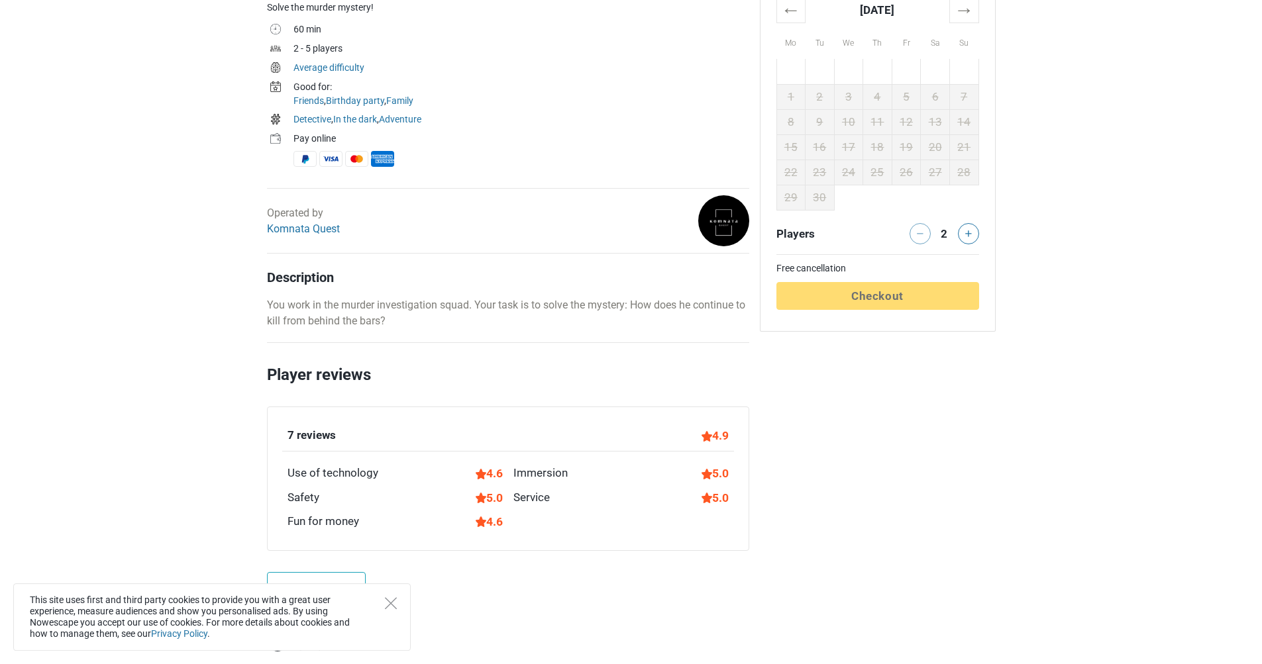
scroll to position [286, 0]
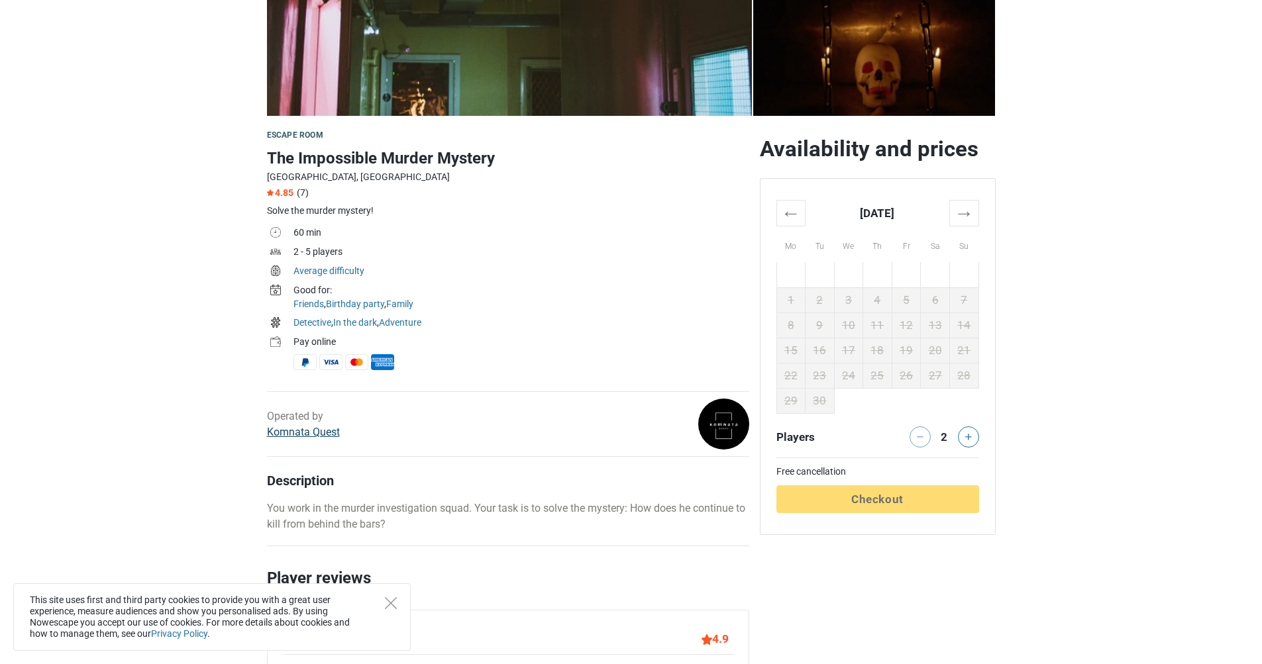
click at [306, 433] on link "Komnata Quest" at bounding box center [303, 432] width 73 height 13
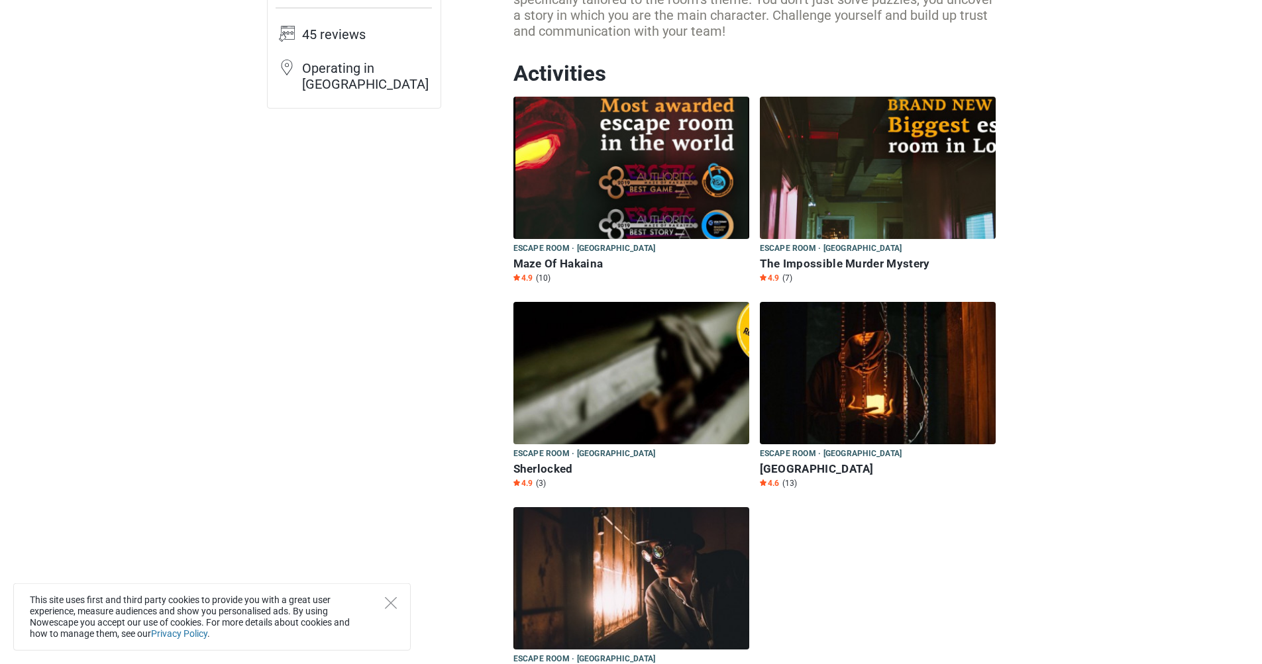
scroll to position [318, 0]
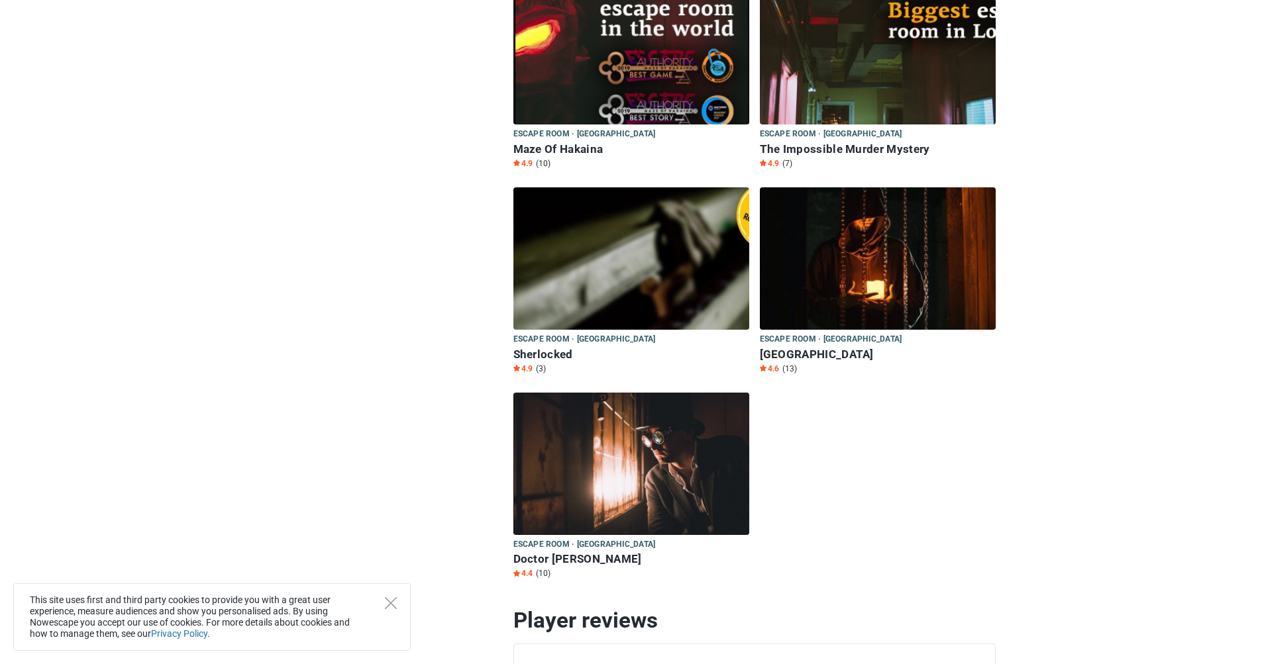
click at [866, 65] on img at bounding box center [878, 53] width 236 height 142
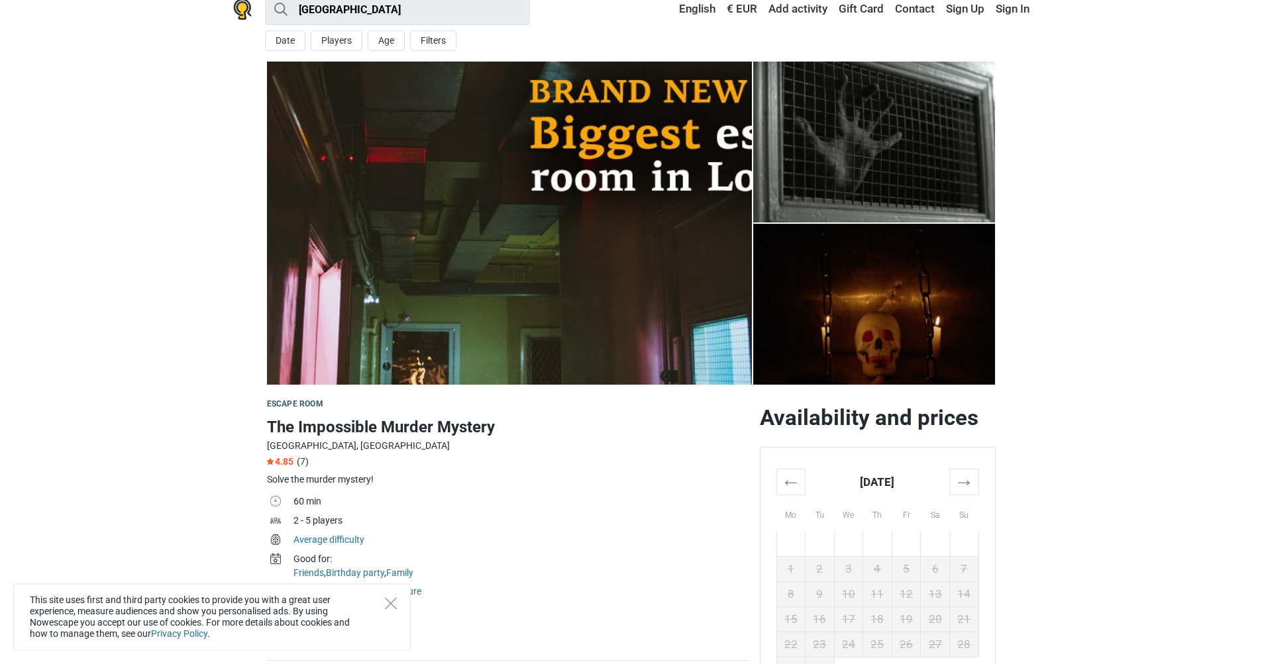
scroll to position [106, 0]
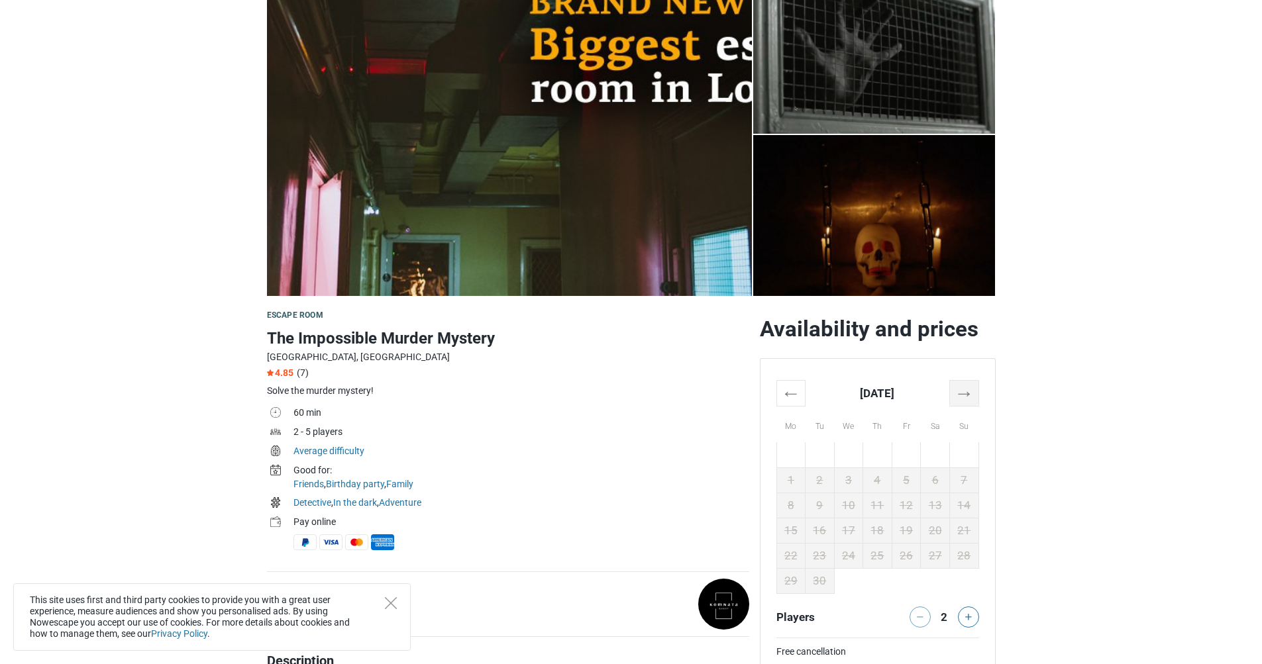
click at [977, 392] on th "→" at bounding box center [963, 393] width 29 height 26
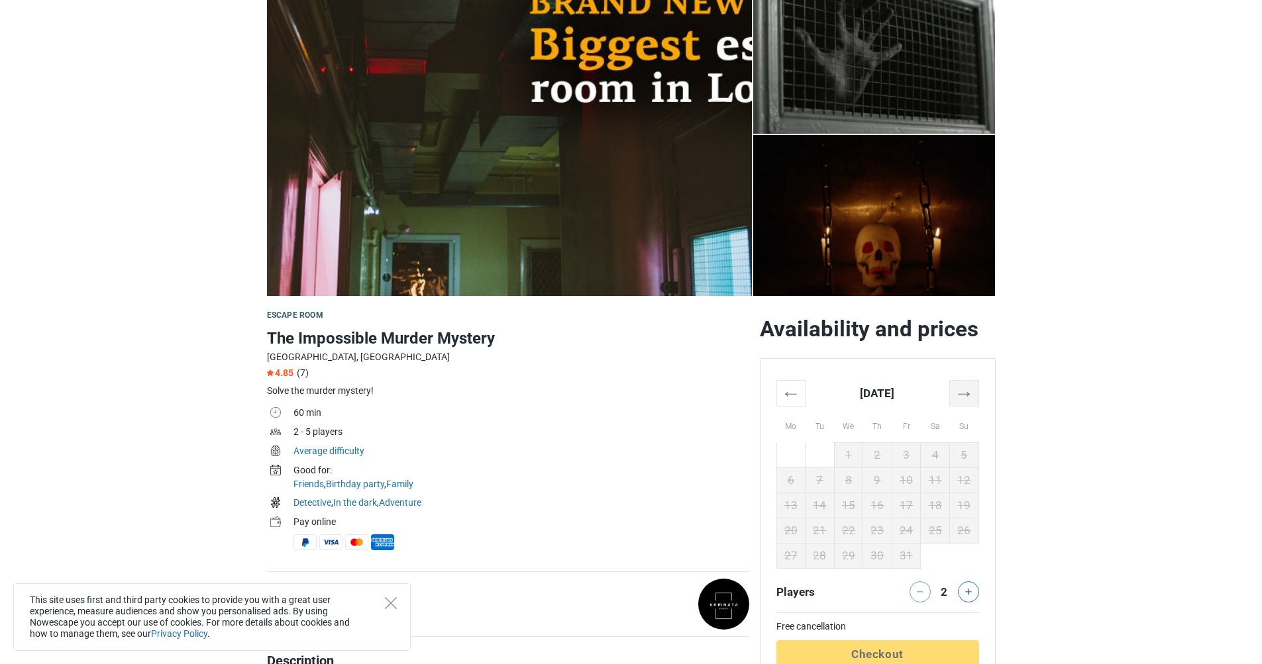
click at [971, 393] on th "→" at bounding box center [963, 393] width 29 height 26
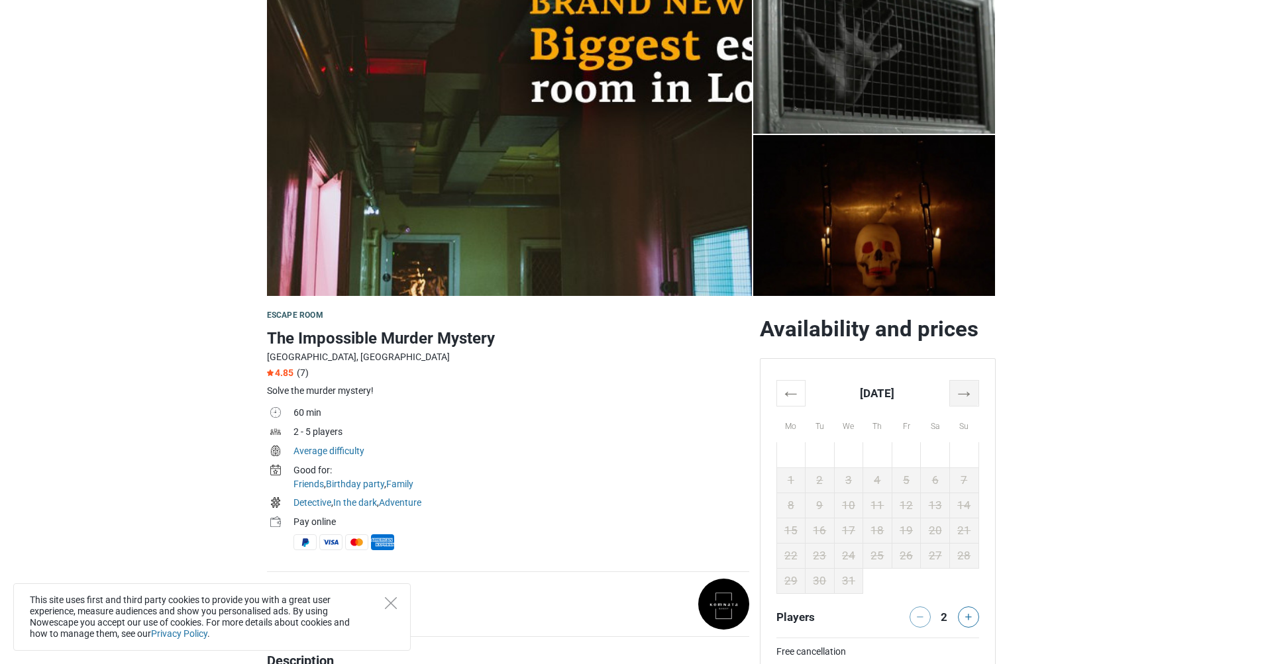
click at [971, 393] on th "→" at bounding box center [963, 393] width 29 height 26
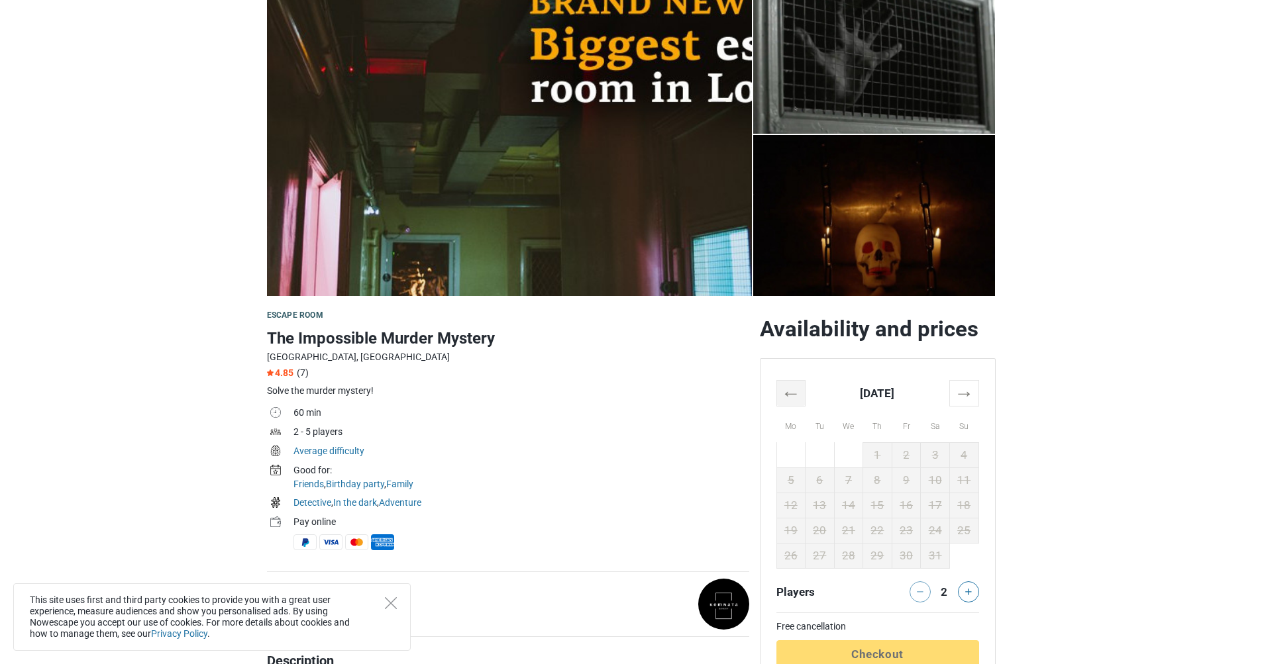
click at [786, 390] on th "←" at bounding box center [790, 393] width 29 height 26
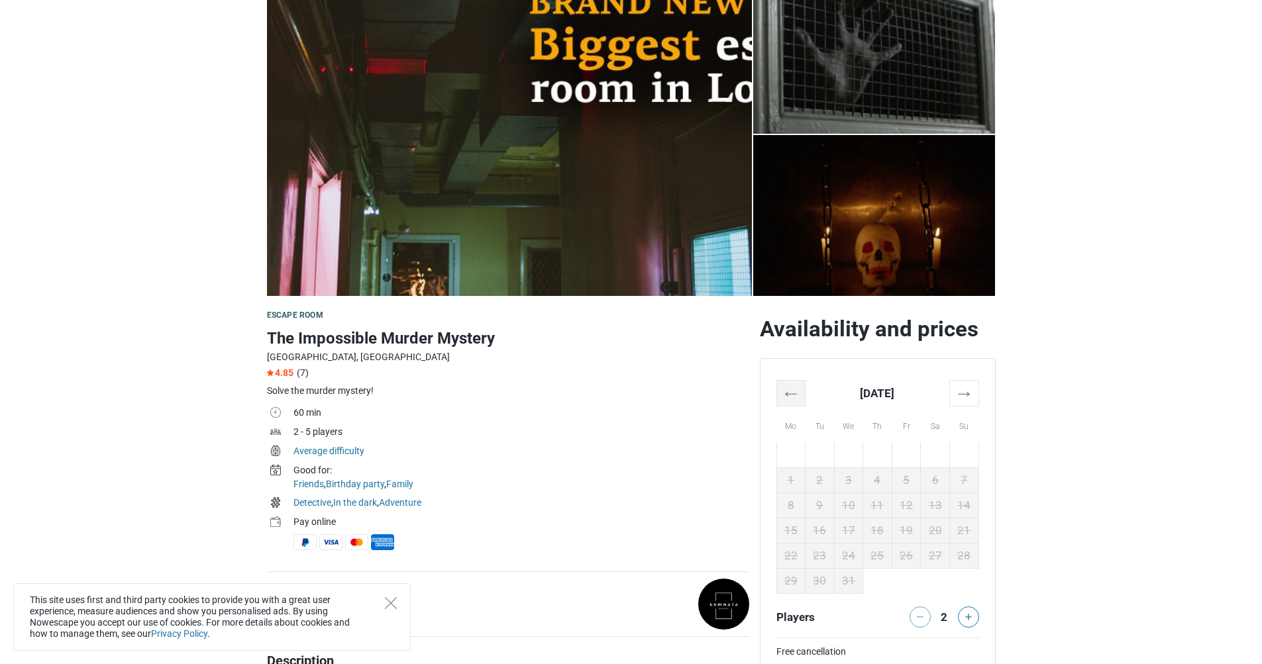
click at [786, 390] on th "←" at bounding box center [790, 393] width 29 height 26
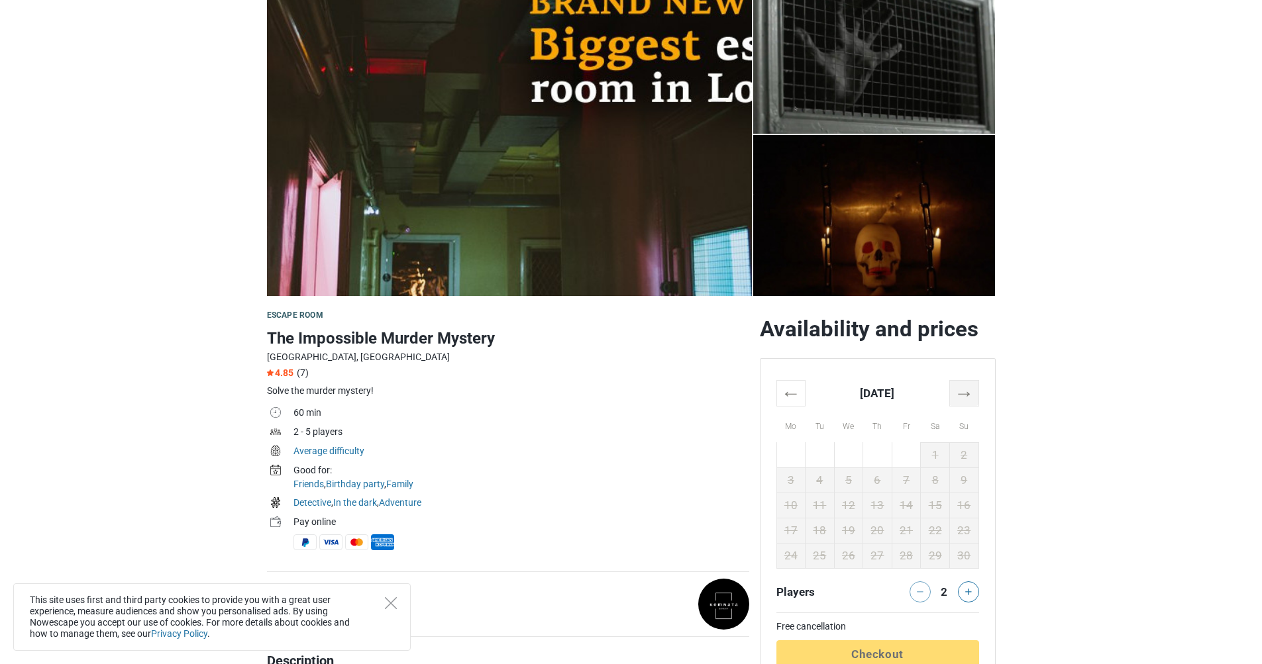
click at [969, 396] on th "→" at bounding box center [963, 393] width 29 height 26
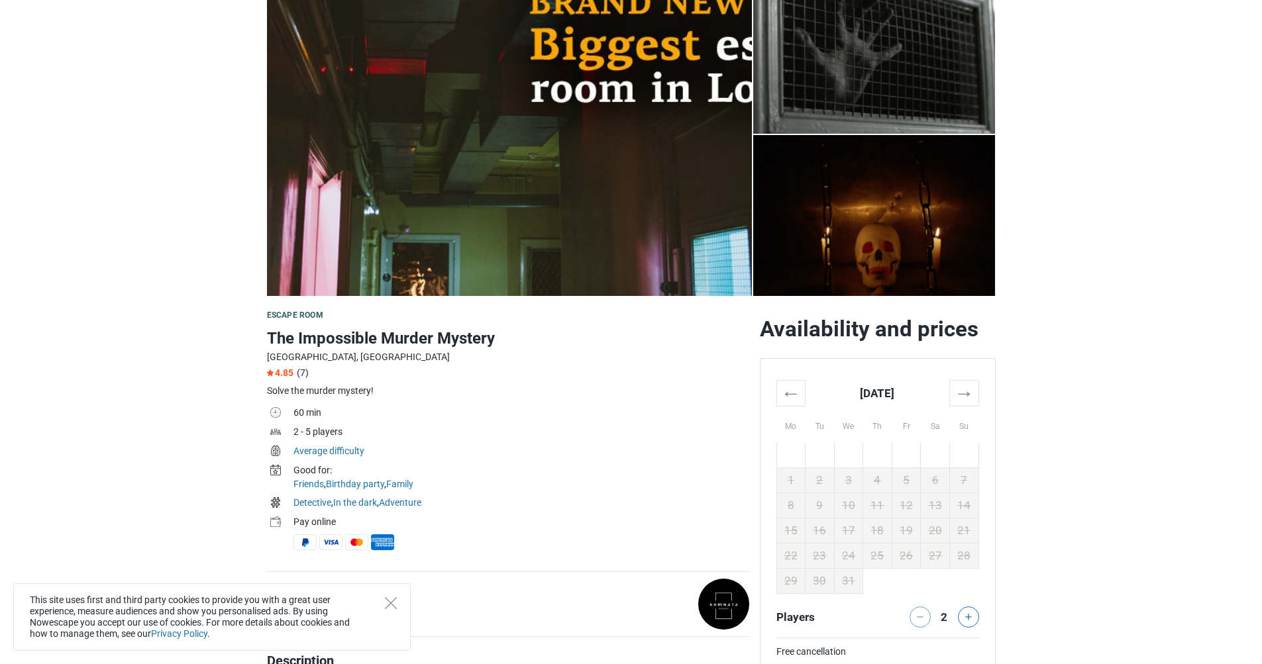
scroll to position [392, 0]
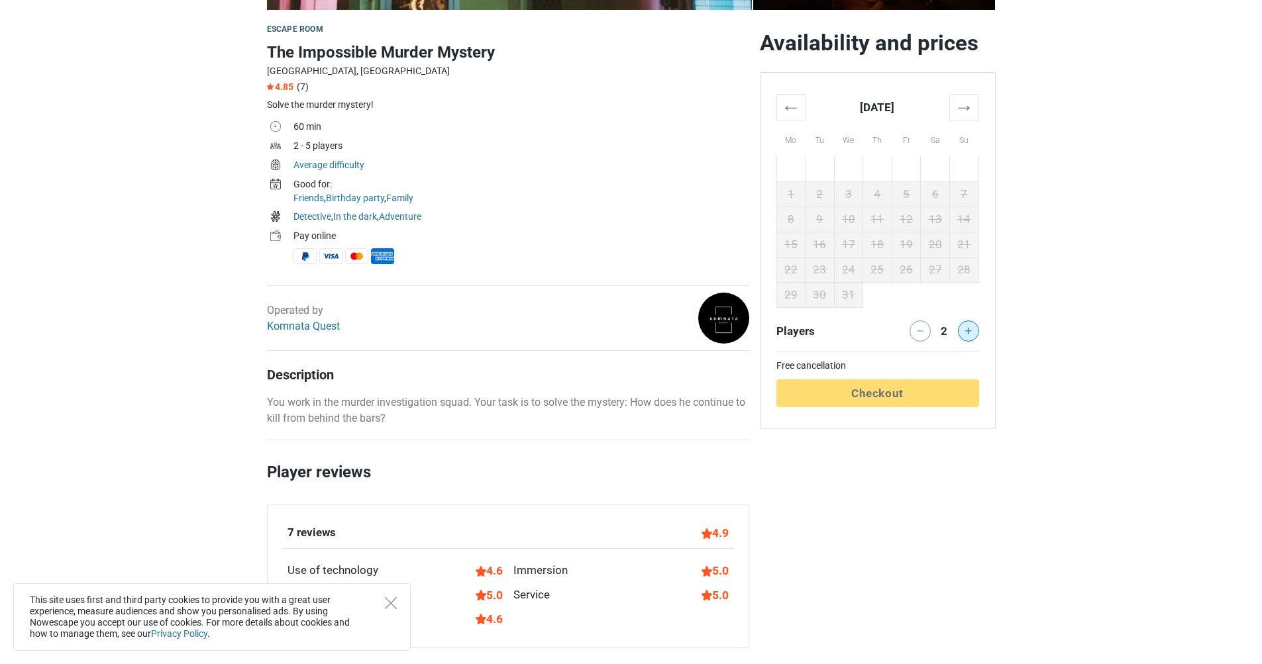
click at [974, 339] on button at bounding box center [968, 331] width 21 height 21
click at [972, 335] on button at bounding box center [968, 331] width 21 height 21
click at [972, 335] on div at bounding box center [970, 331] width 26 height 21
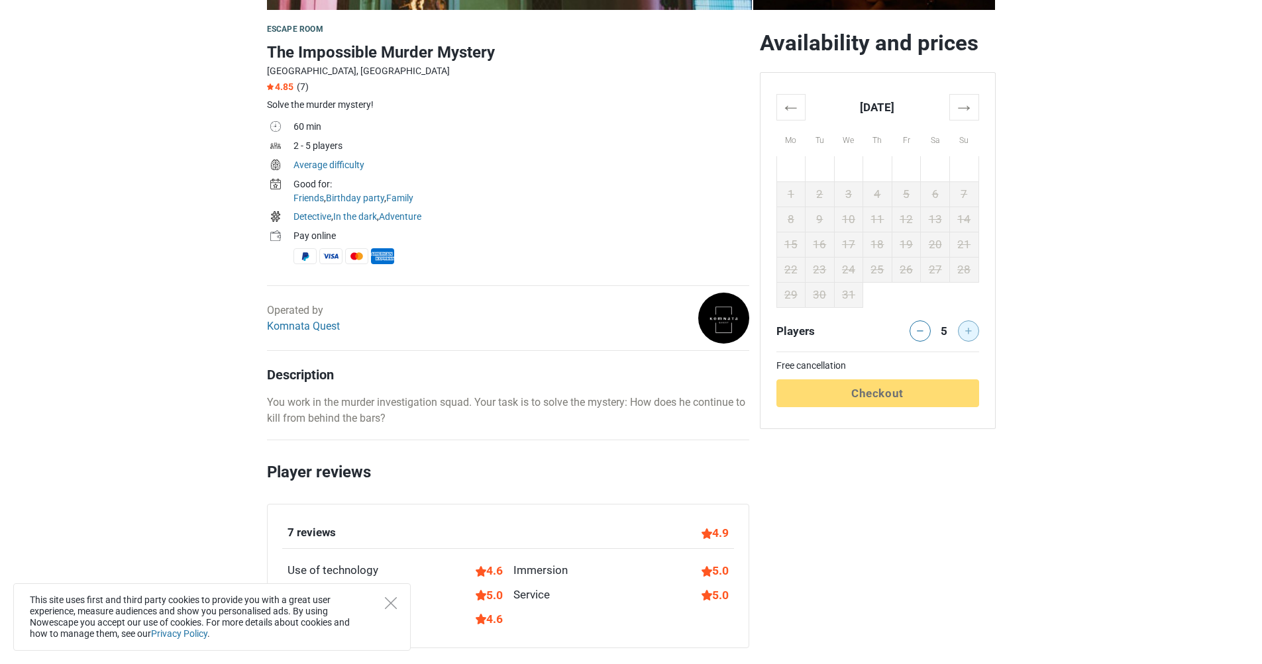
click at [972, 335] on div at bounding box center [970, 331] width 26 height 21
